Goal: Information Seeking & Learning: Learn about a topic

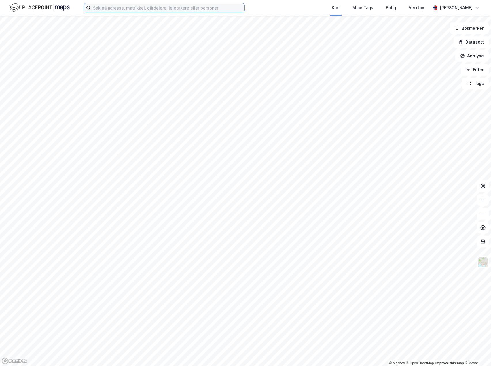
click at [118, 9] on input at bounding box center [168, 7] width 154 height 9
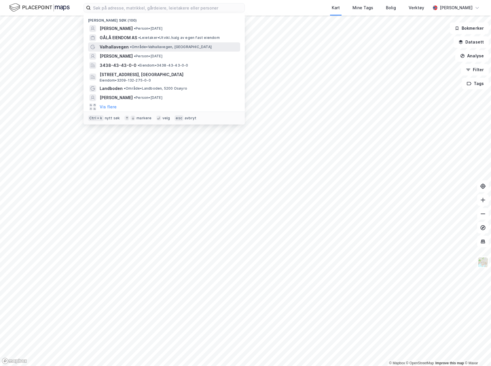
click at [120, 46] on span "Valhallavegen" at bounding box center [114, 47] width 29 height 7
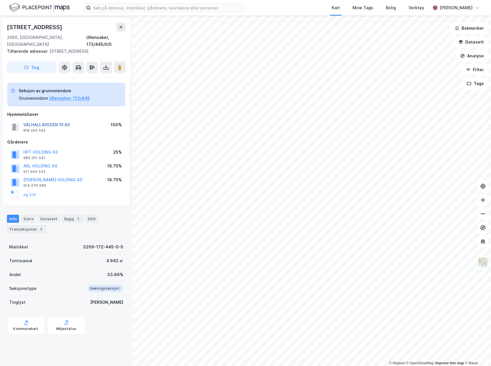
click at [0, 0] on button "VALHALLAVEGEN 10 AS" at bounding box center [0, 0] width 0 height 0
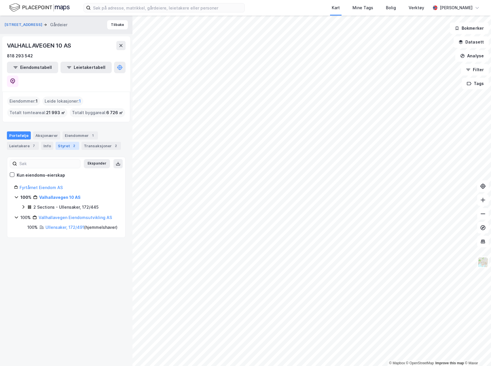
click at [66, 142] on div "Styret 2" at bounding box center [68, 146] width 24 height 8
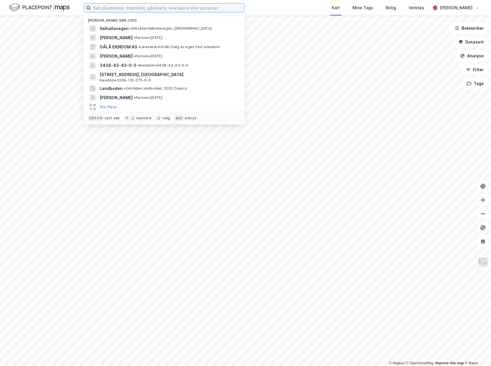
click at [213, 10] on input at bounding box center [168, 7] width 154 height 9
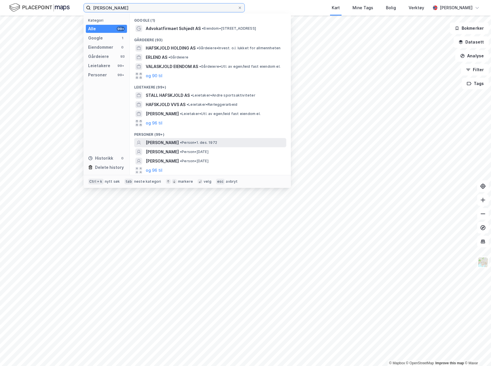
type input "[PERSON_NAME]"
click at [179, 143] on span "[PERSON_NAME]" at bounding box center [162, 142] width 33 height 7
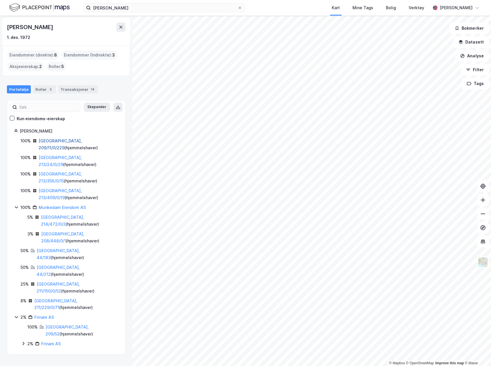
click at [60, 140] on link "[GEOGRAPHIC_DATA], 209/11/0/229" at bounding box center [60, 144] width 43 height 12
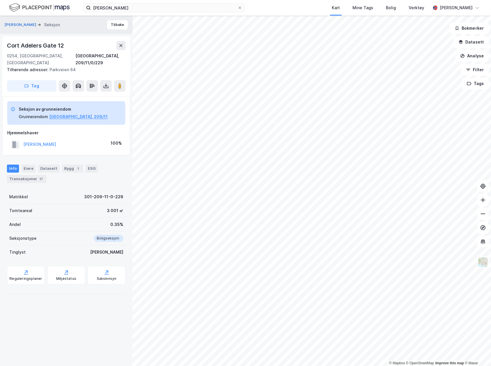
drag, startPoint x: 71, startPoint y: 135, endPoint x: 71, endPoint y: 132, distance: 3.5
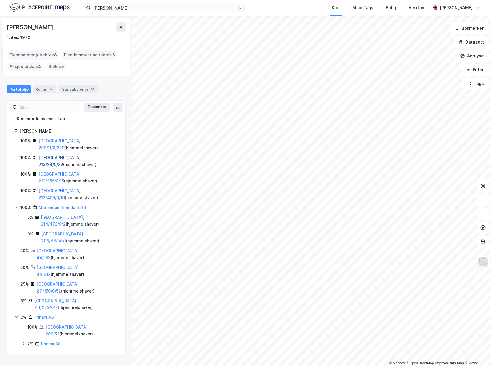
click at [64, 155] on link "[GEOGRAPHIC_DATA], 213/24/0/29" at bounding box center [60, 161] width 43 height 12
click at [64, 171] on link "[GEOGRAPHIC_DATA], 213/356/0/15" at bounding box center [60, 177] width 43 height 12
click at [62, 188] on link "[GEOGRAPHIC_DATA], 213/409/0/19" at bounding box center [60, 194] width 43 height 12
click at [54, 248] on link "[GEOGRAPHIC_DATA], 44/183" at bounding box center [58, 254] width 43 height 12
click at [53, 265] on link "[GEOGRAPHIC_DATA], 44/212" at bounding box center [58, 271] width 43 height 12
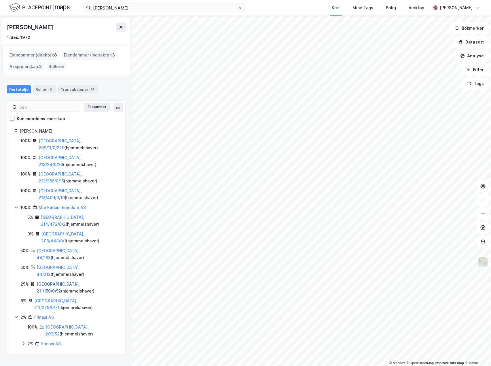
click at [54, 281] on link "[GEOGRAPHIC_DATA], 211/150/0/52" at bounding box center [58, 287] width 43 height 12
click at [51, 298] on link "[GEOGRAPHIC_DATA], 211/229/0/71" at bounding box center [55, 304] width 43 height 12
click at [51, 248] on link "[GEOGRAPHIC_DATA], 44/183" at bounding box center [58, 254] width 43 height 12
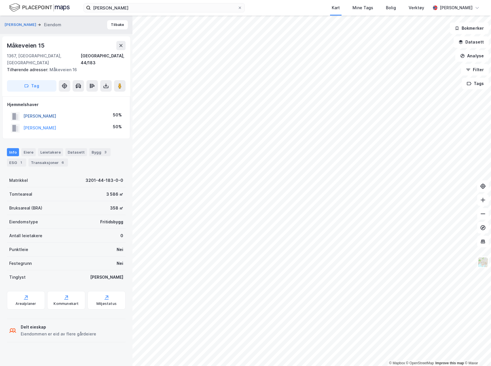
click at [0, 0] on button "[PERSON_NAME]" at bounding box center [0, 0] width 0 height 0
